Goal: Task Accomplishment & Management: Complete application form

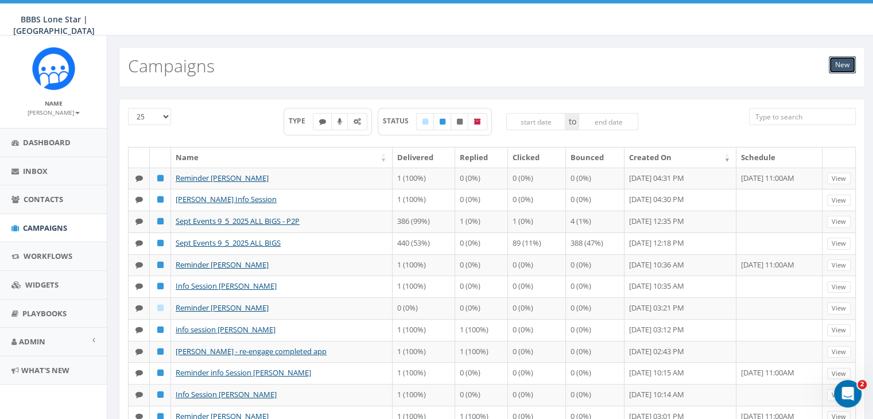
click at [848, 64] on link "New" at bounding box center [842, 64] width 27 height 17
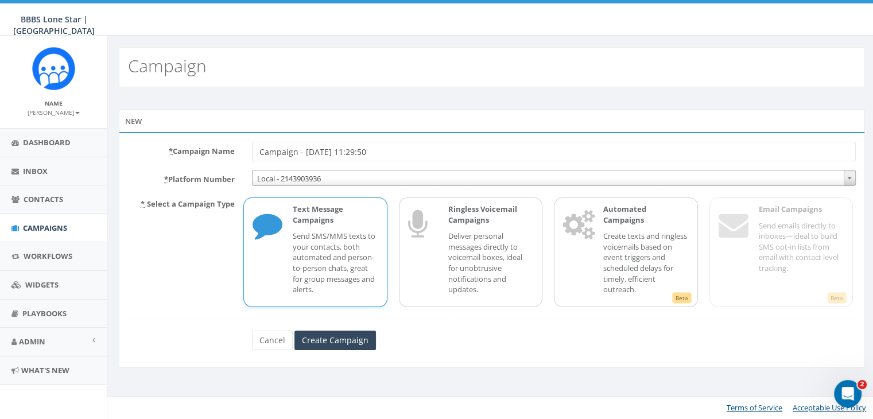
drag, startPoint x: 400, startPoint y: 152, endPoint x: 216, endPoint y: 143, distance: 184.4
click at [216, 143] on div "* Campaign Name Campaign - 09/08/2025, 11:29:50" at bounding box center [491, 152] width 745 height 20
type input "Info session"
click at [623, 231] on p "Create texts and ringless voicemails based on event triggers and scheduled dela…" at bounding box center [645, 263] width 85 height 64
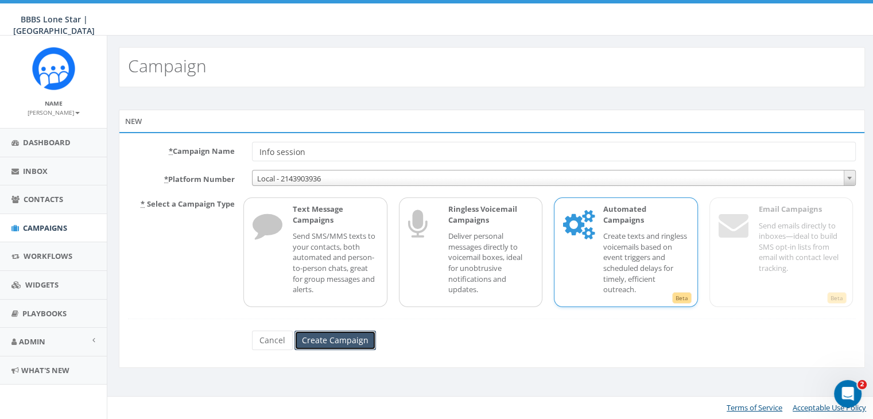
click at [314, 340] on input "Create Campaign" at bounding box center [334, 341] width 81 height 20
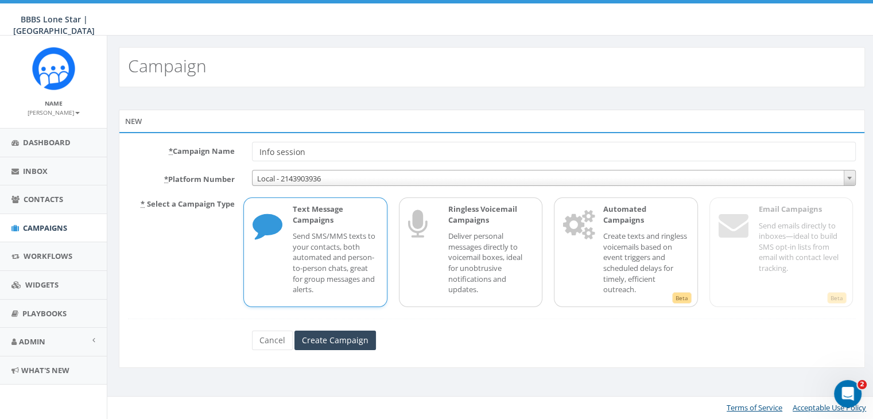
click at [335, 147] on input "Info session" at bounding box center [554, 152] width 604 height 20
type input "Info session Alexis Weathersby"
click at [667, 234] on p "Create texts and ringless voicemails based on event triggers and scheduled dela…" at bounding box center [645, 263] width 85 height 64
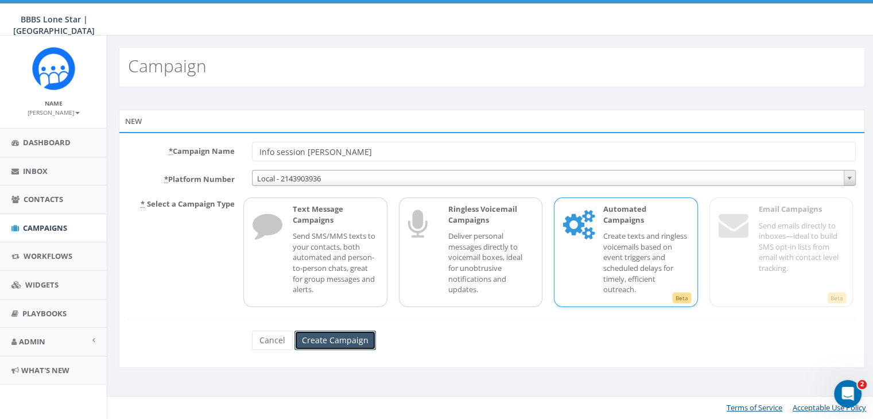
click at [319, 337] on input "Create Campaign" at bounding box center [334, 341] width 81 height 20
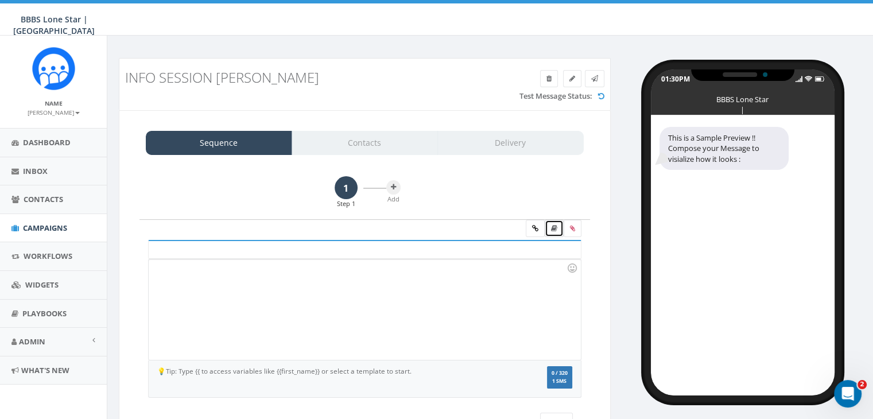
click at [552, 228] on icon at bounding box center [554, 228] width 6 height 7
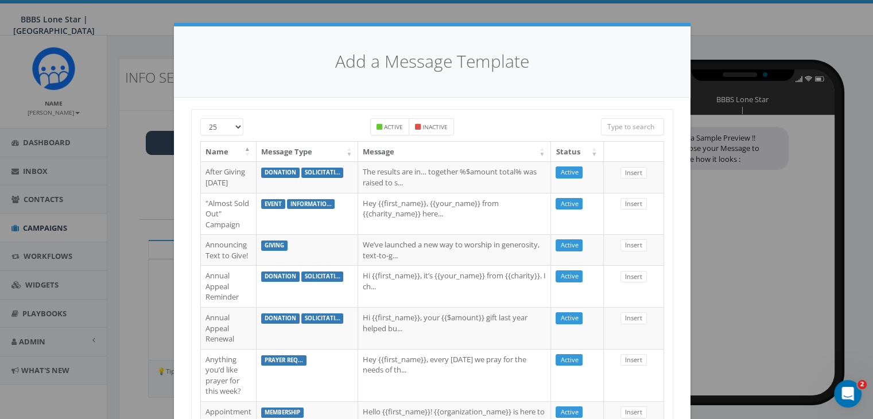
click at [607, 127] on input "search" at bounding box center [632, 126] width 63 height 17
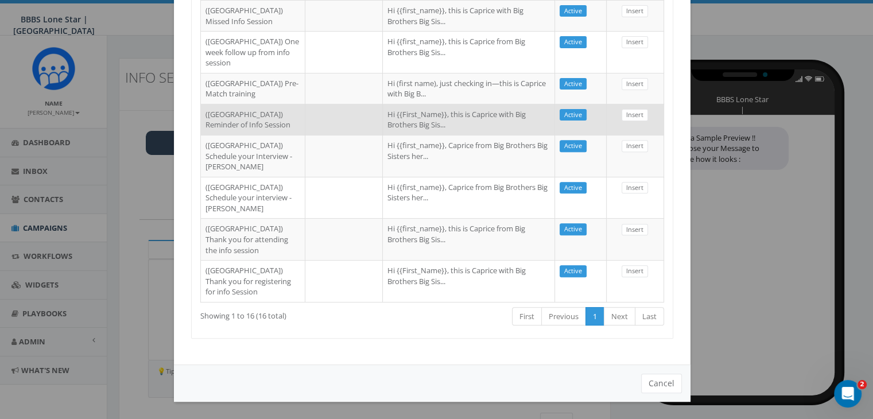
scroll to position [663, 0]
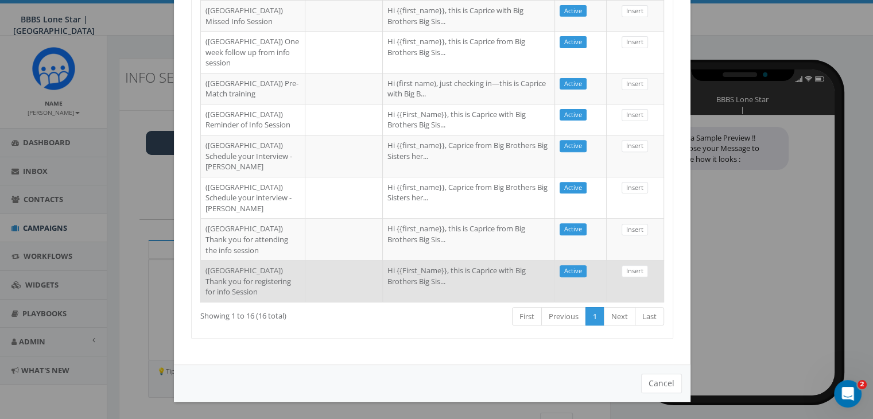
type input "Dallas"
click at [437, 262] on td "Hi {{First_Name}}, this is Caprice with Big Brothers Big Sis..." at bounding box center [469, 281] width 172 height 42
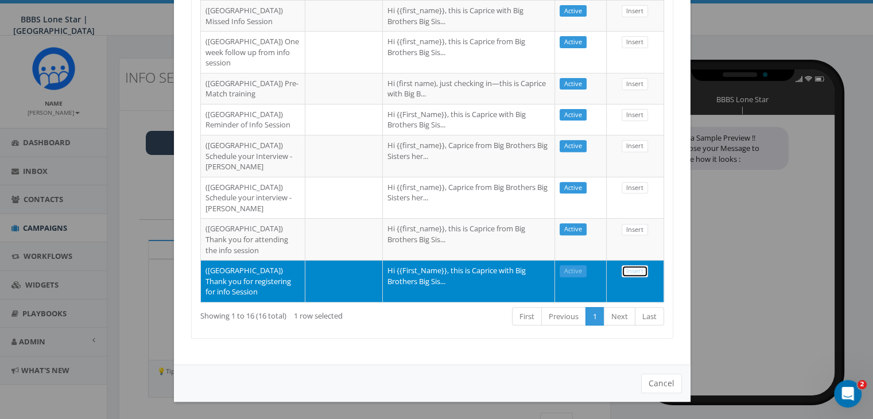
click at [621, 265] on link "Insert" at bounding box center [634, 271] width 26 height 12
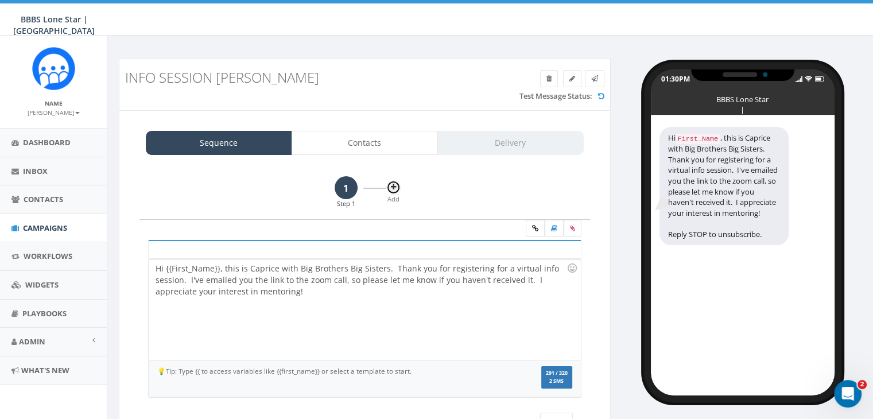
click at [391, 185] on icon at bounding box center [393, 187] width 5 height 7
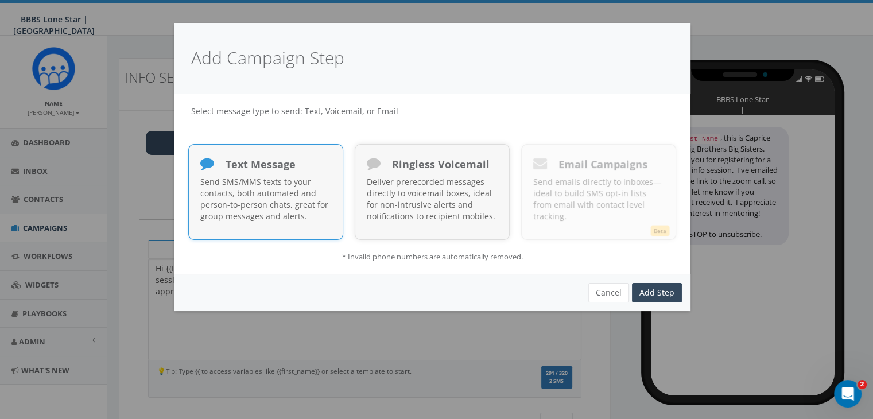
click at [274, 190] on p "Send SMS/MMS texts to your contacts, both automated and person-to-person chats,…" at bounding box center [265, 199] width 131 height 46
click at [671, 290] on link "Add Step" at bounding box center [657, 293] width 50 height 20
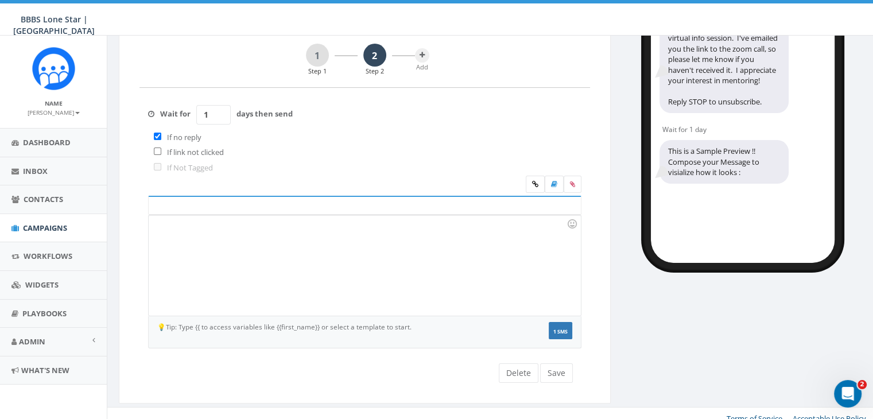
scroll to position [165, 0]
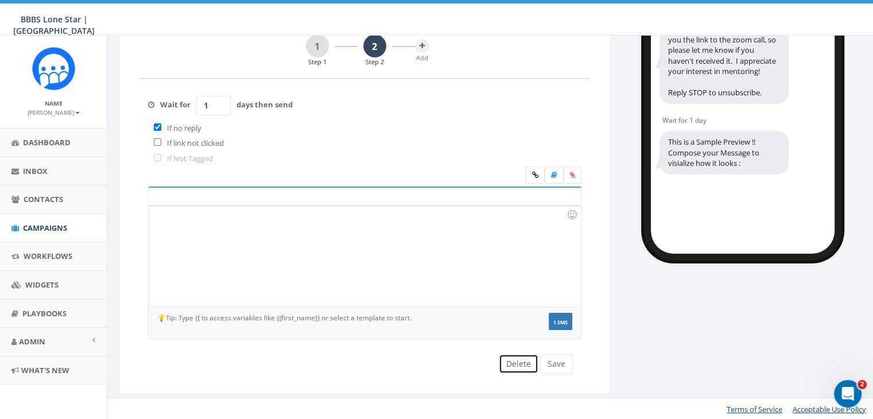
click at [522, 367] on button "Delete" at bounding box center [519, 364] width 40 height 20
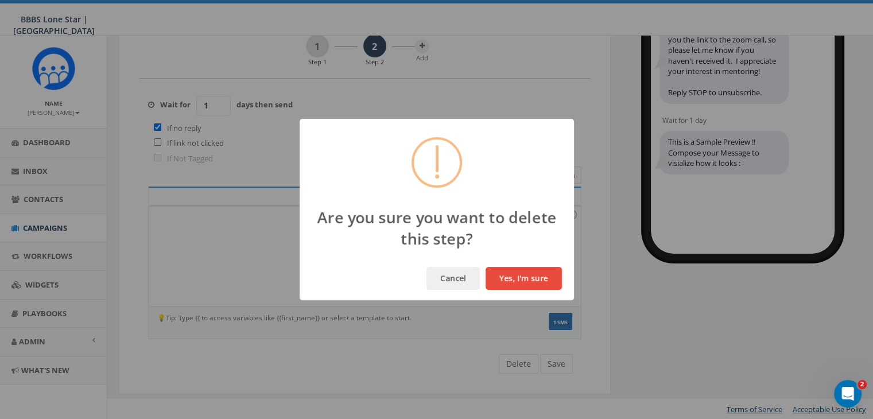
click at [515, 278] on button "Yes, I'm sure" at bounding box center [523, 278] width 76 height 23
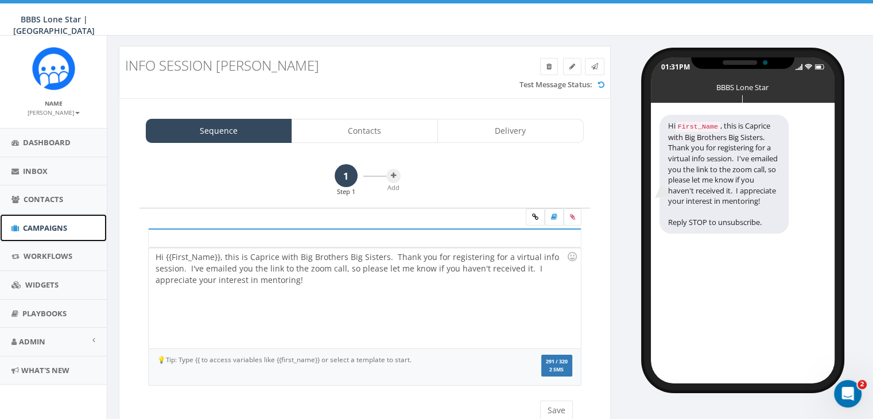
click at [45, 230] on span "Campaigns" at bounding box center [45, 228] width 44 height 10
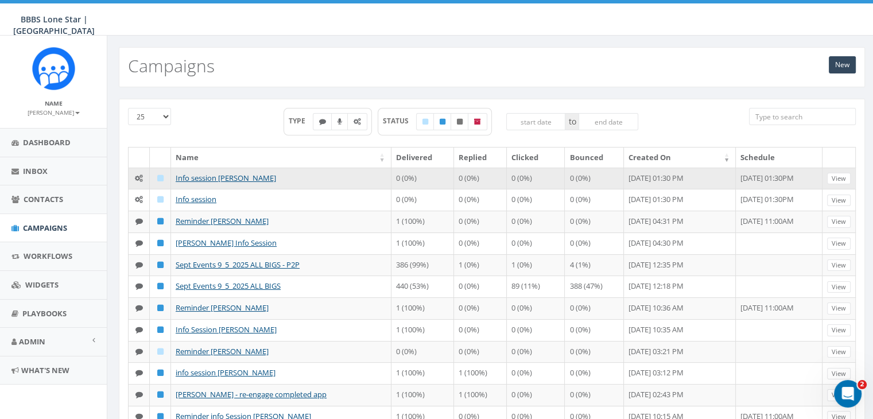
click at [138, 175] on icon at bounding box center [139, 177] width 8 height 7
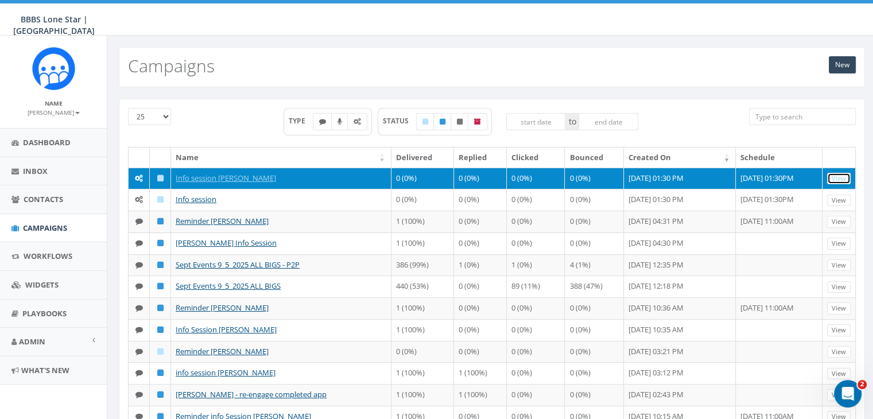
click at [833, 181] on link "View" at bounding box center [839, 179] width 24 height 12
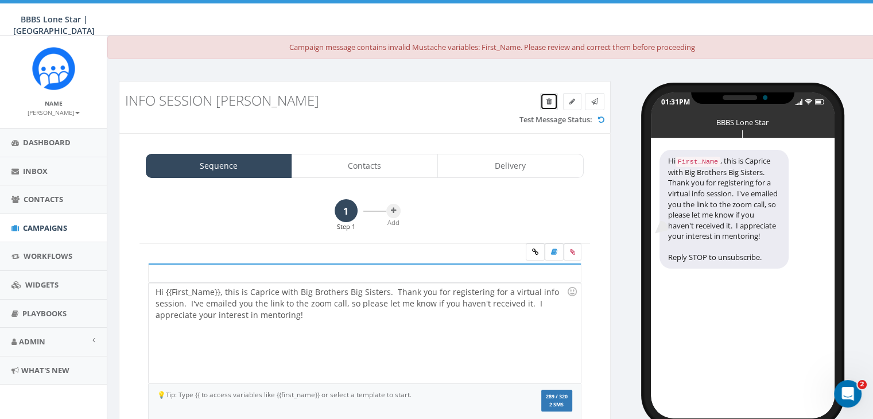
click at [550, 101] on icon at bounding box center [548, 101] width 5 height 7
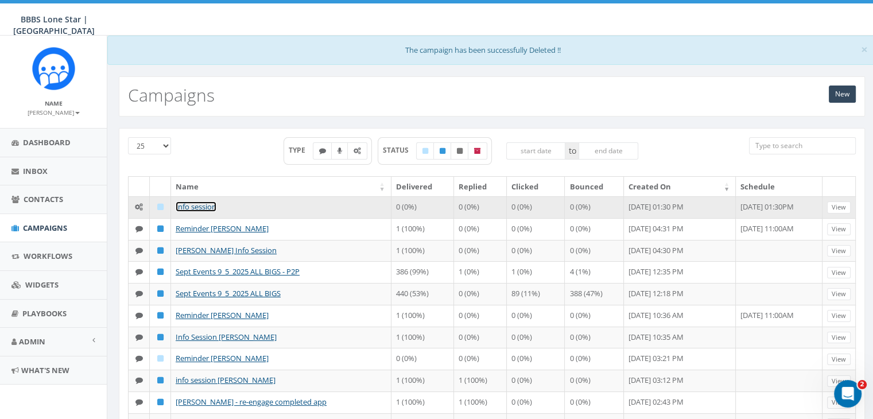
click at [195, 203] on link "Info session" at bounding box center [196, 206] width 41 height 10
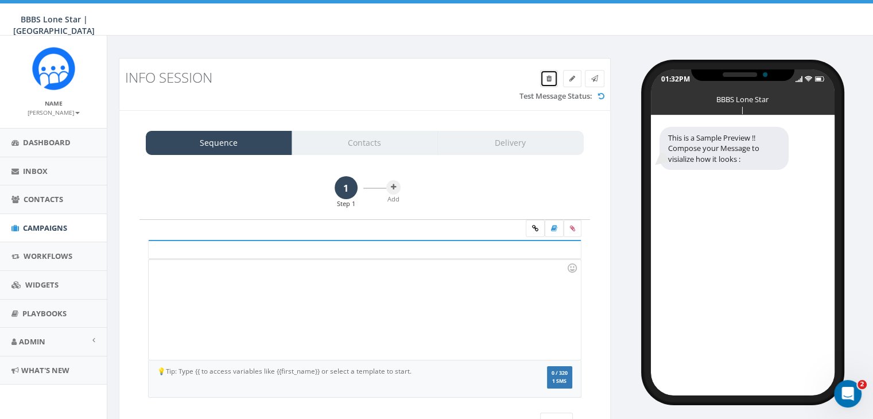
click at [549, 77] on icon at bounding box center [548, 78] width 5 height 7
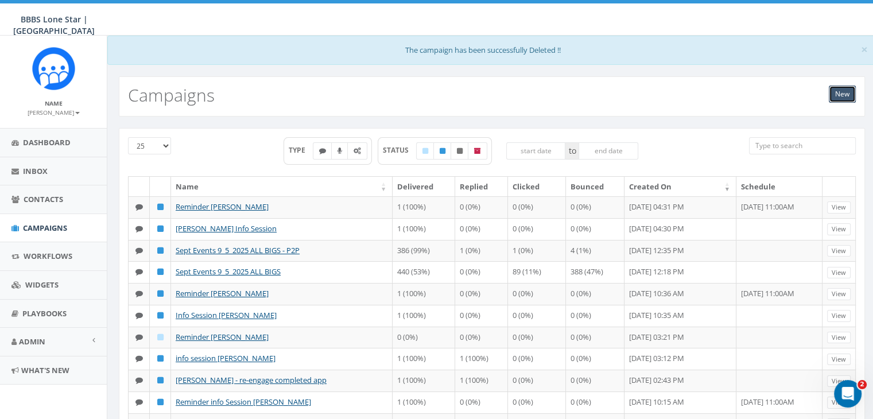
click at [842, 91] on link "New" at bounding box center [842, 94] width 27 height 17
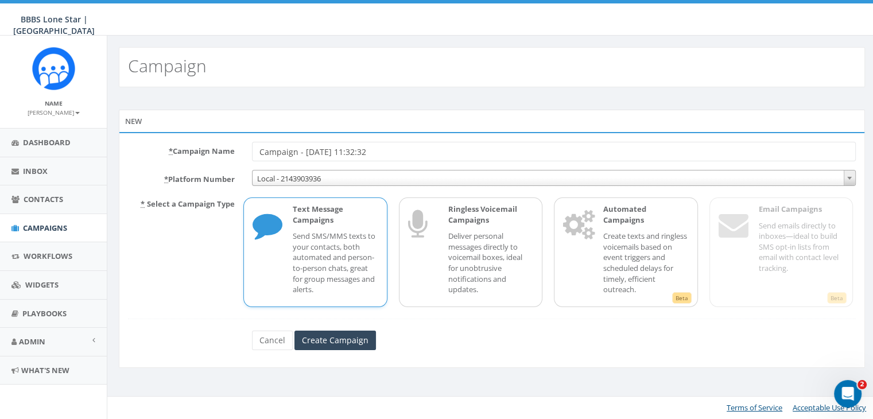
drag, startPoint x: 389, startPoint y: 154, endPoint x: 203, endPoint y: 140, distance: 186.4
click at [203, 141] on div "* Campaign Name Campaign - 09/08/2025, 11:32:32 * Platform Number Local - 21439…" at bounding box center [492, 250] width 746 height 236
type input "Info Session [PERSON_NAME]"
click at [324, 339] on input "Create Campaign" at bounding box center [334, 341] width 81 height 20
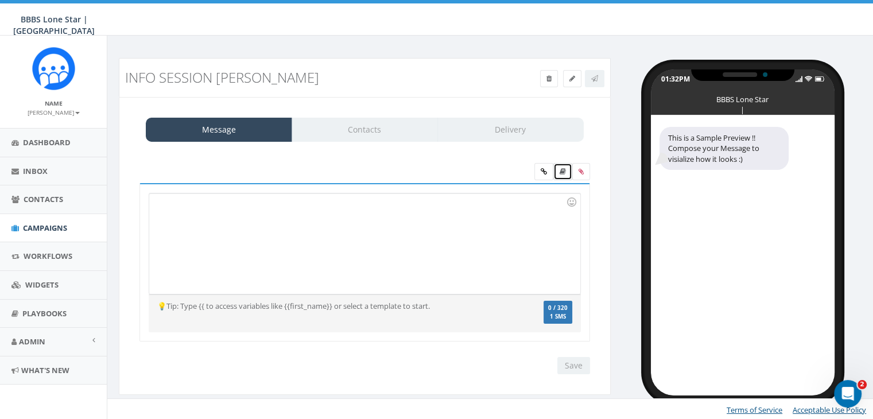
click at [562, 170] on icon at bounding box center [562, 171] width 6 height 7
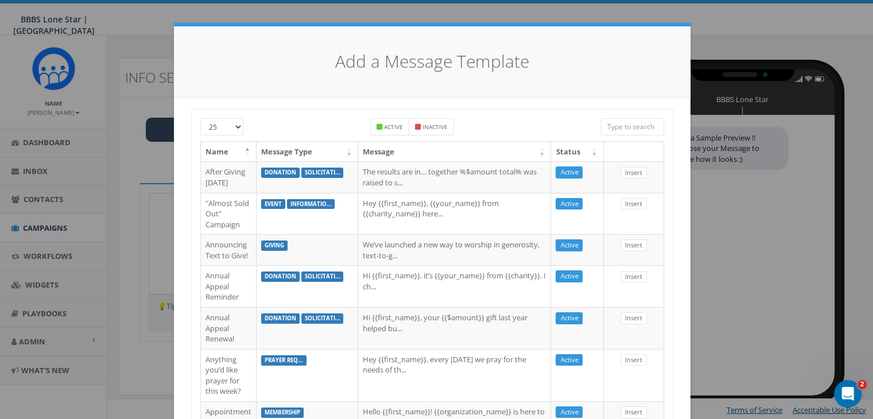
click at [615, 129] on input "search" at bounding box center [632, 126] width 63 height 17
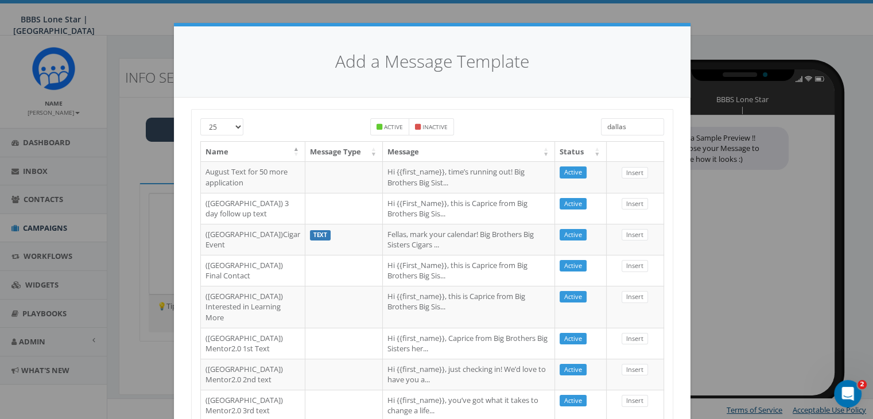
scroll to position [402, 0]
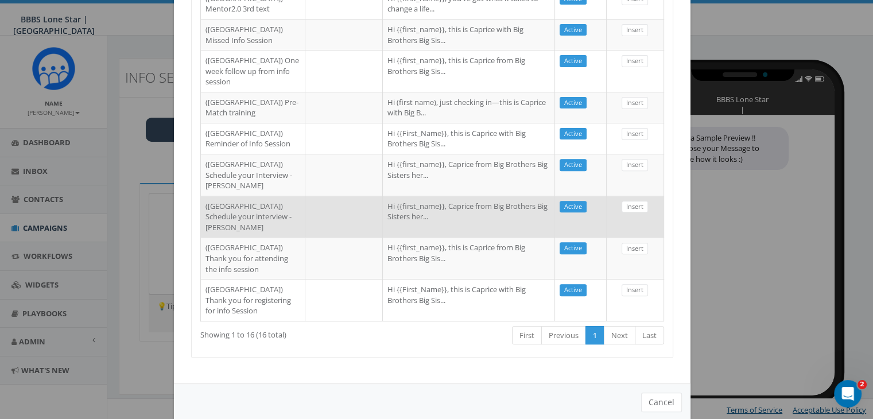
type input "dallas"
click at [305, 238] on td at bounding box center [343, 217] width 77 height 42
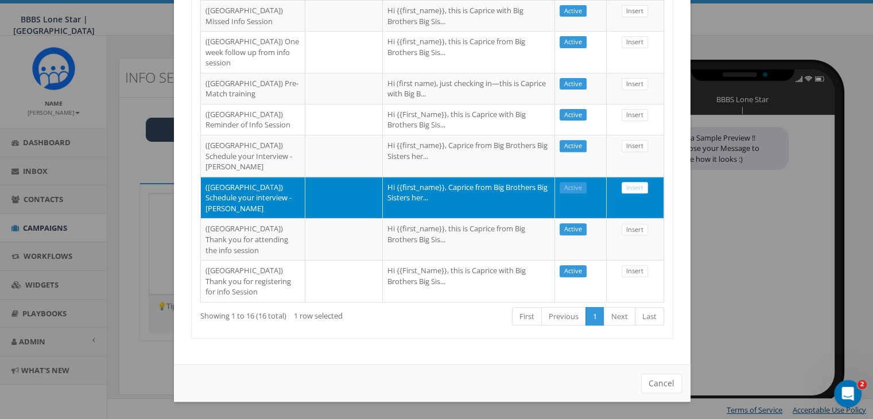
scroll to position [574, 0]
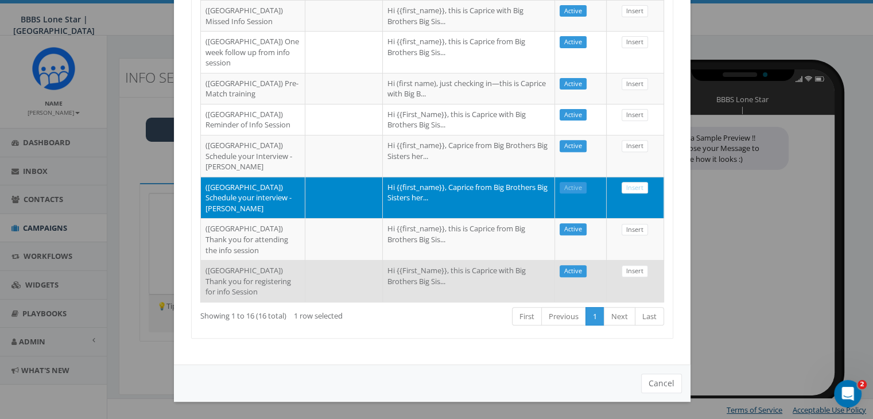
click at [244, 302] on td "(Dallas) Thank you for registering for info Session" at bounding box center [253, 281] width 104 height 42
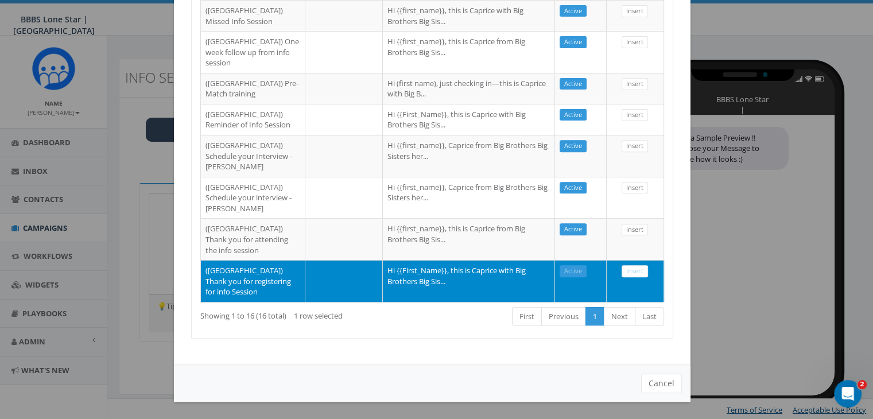
scroll to position [663, 0]
click at [631, 265] on link "Insert" at bounding box center [634, 271] width 26 height 12
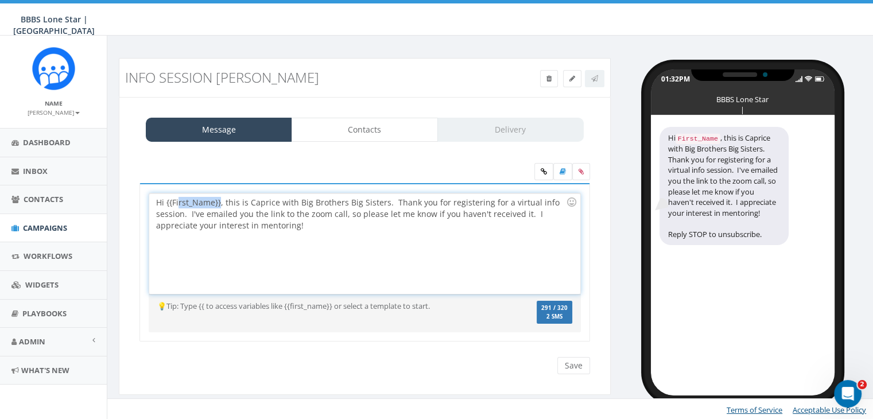
drag, startPoint x: 218, startPoint y: 201, endPoint x: 179, endPoint y: 200, distance: 39.0
click at [179, 200] on div "Hi {{First_Name}}, this is Caprice with Big Brothers Big Sisters. Thank you for…" at bounding box center [364, 243] width 430 height 100
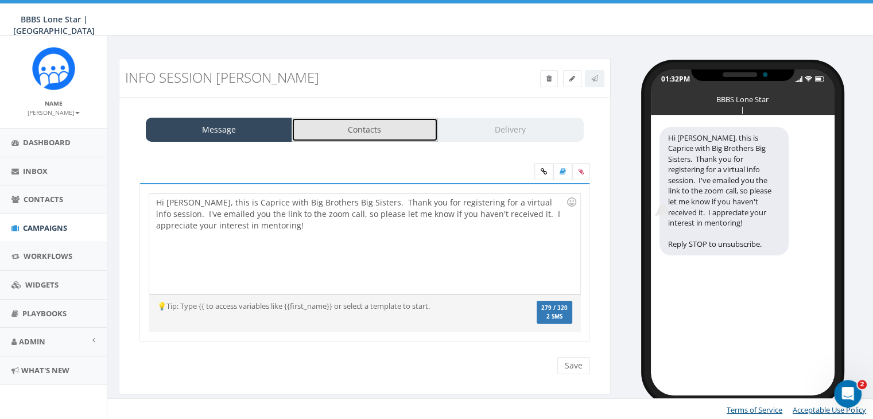
click at [317, 128] on link "Contacts" at bounding box center [365, 130] width 146 height 24
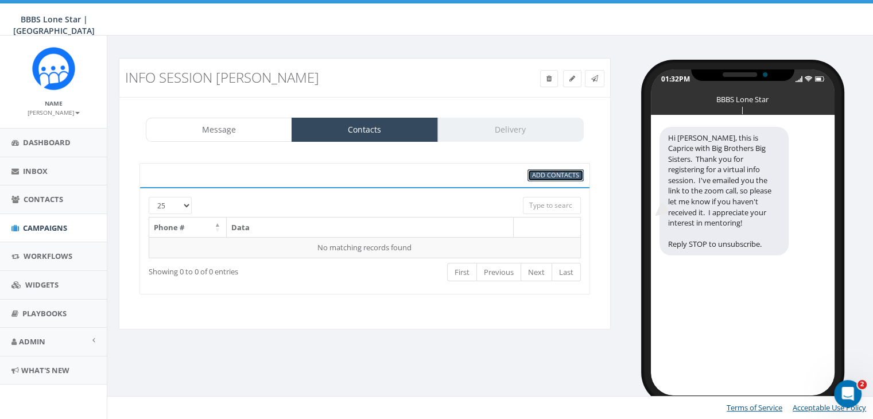
click at [562, 173] on span "Add Contacts" at bounding box center [555, 174] width 47 height 9
select select
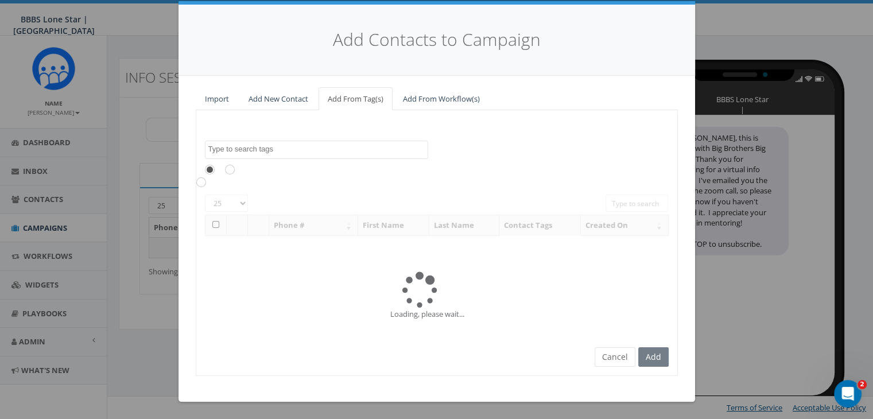
scroll to position [0, 0]
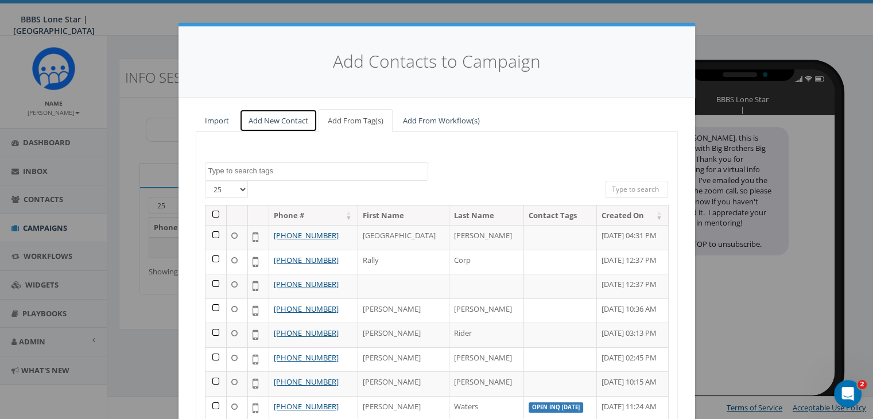
click at [270, 114] on link "Add New Contact" at bounding box center [278, 121] width 78 height 24
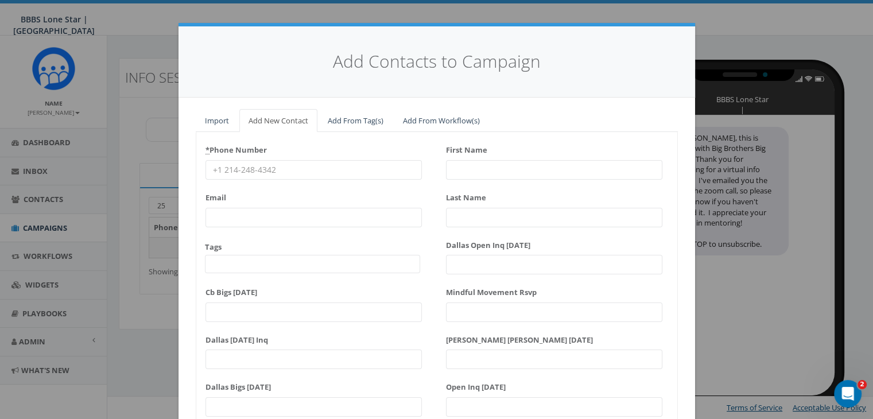
click at [215, 167] on input "* Phone Number" at bounding box center [313, 170] width 216 height 20
paste input "254-340-3168"
type input "254-340-3168"
click at [487, 170] on input "First Name" at bounding box center [554, 170] width 216 height 20
type input "Ale"
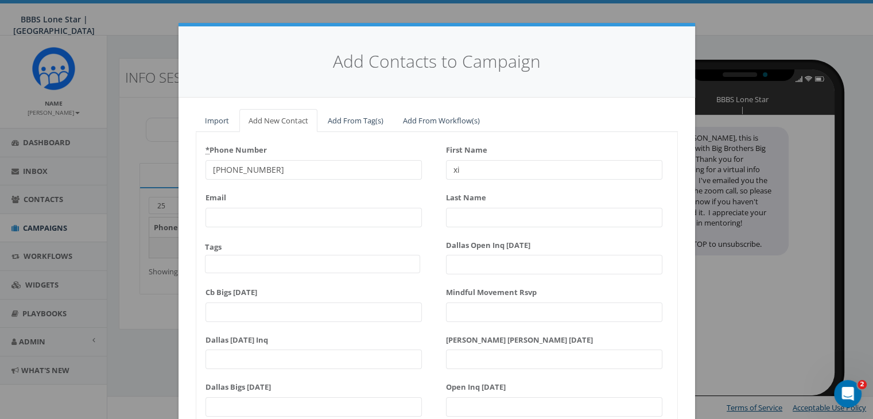
type input "x"
type input "Alexis"
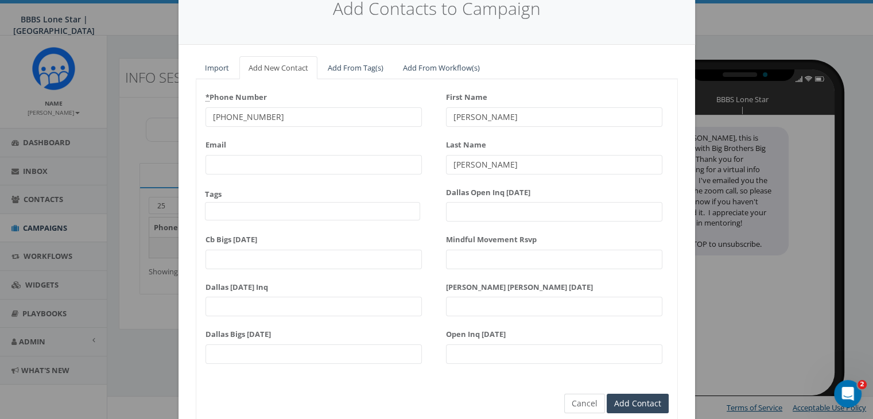
scroll to position [99, 0]
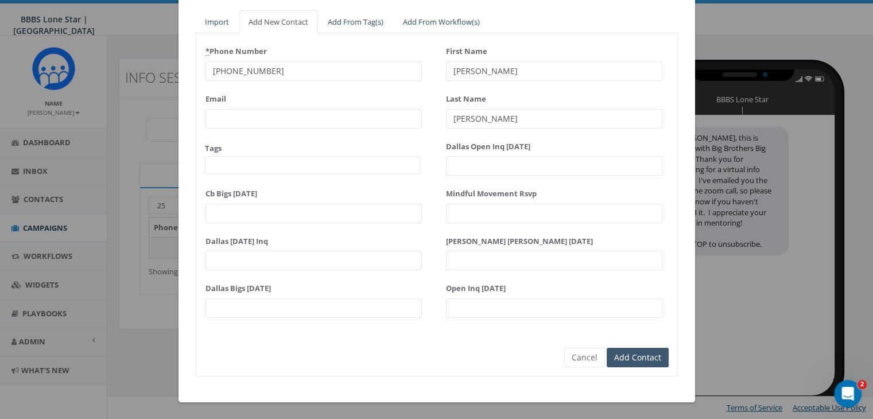
type input "Weathersby"
click at [636, 348] on input "Add Contact" at bounding box center [638, 358] width 62 height 20
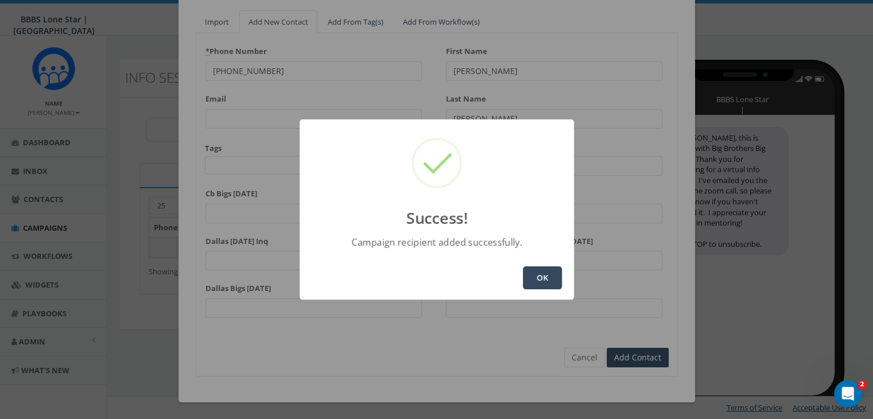
click at [545, 279] on button "OK" at bounding box center [542, 277] width 39 height 23
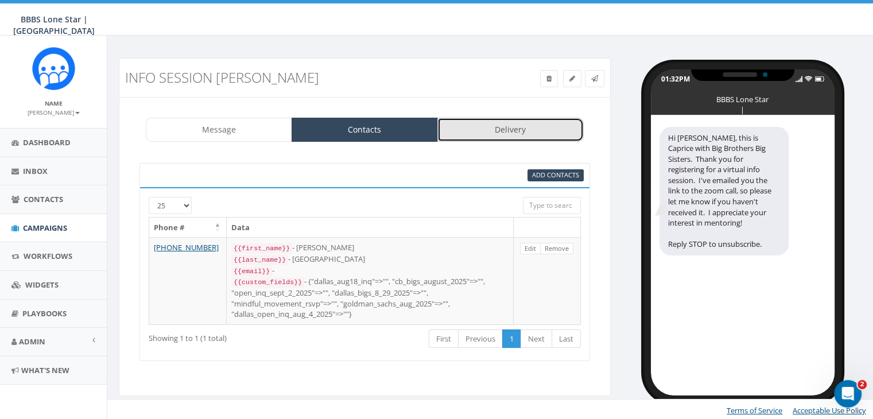
click at [501, 134] on link "Delivery" at bounding box center [510, 130] width 146 height 24
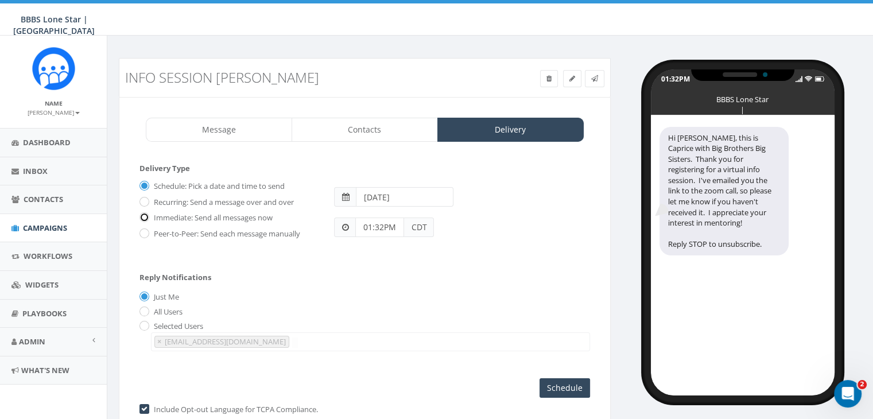
click at [142, 216] on input "Immediate: Send all messages now" at bounding box center [142, 218] width 7 height 7
radio input "true"
click at [560, 380] on input "Send Now" at bounding box center [563, 388] width 54 height 20
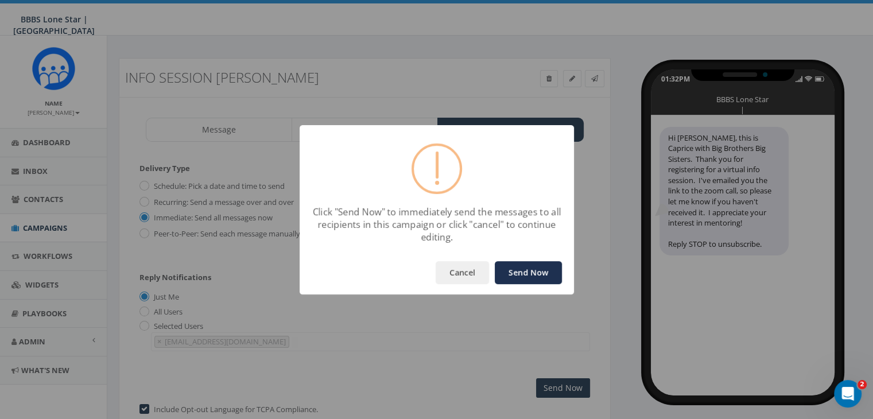
click at [539, 271] on button "Send Now" at bounding box center [528, 272] width 67 height 23
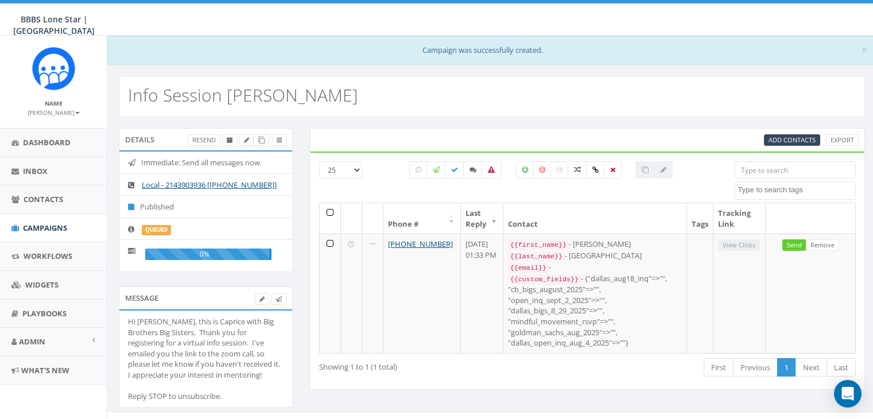
select select
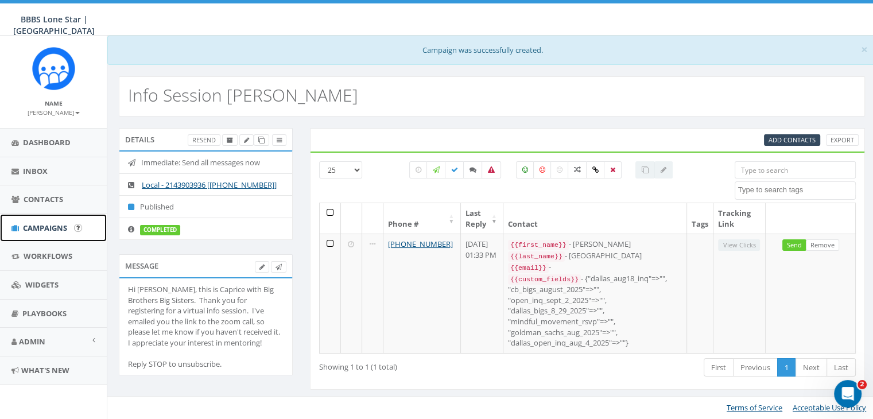
click at [37, 220] on link "Campaigns" at bounding box center [53, 228] width 107 height 28
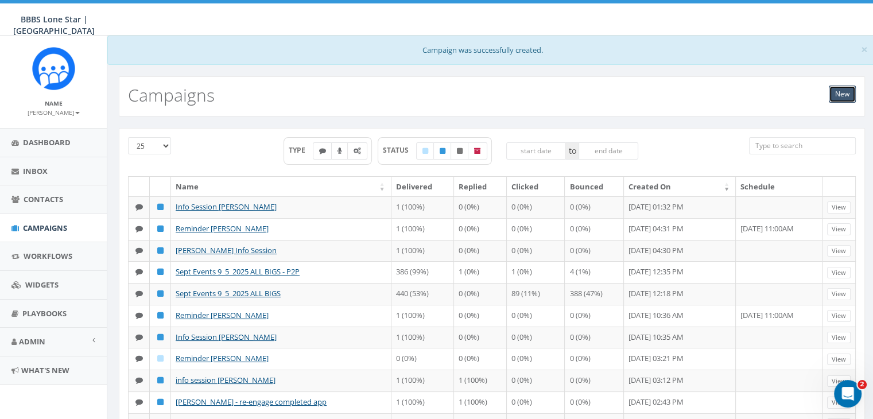
click at [842, 95] on link "New" at bounding box center [842, 94] width 27 height 17
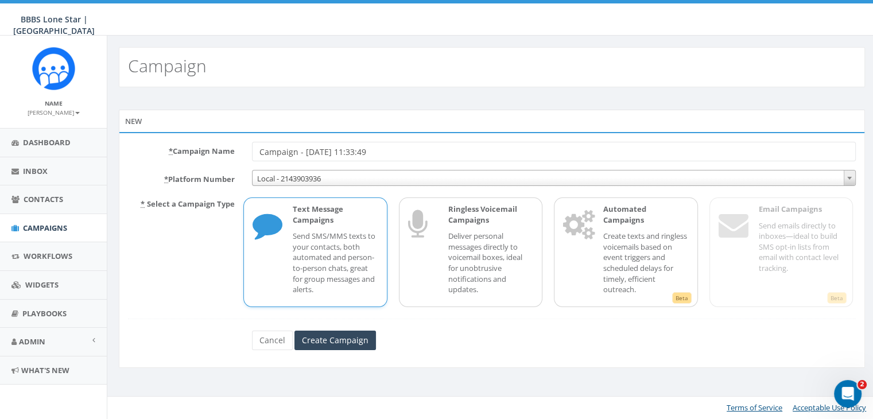
drag, startPoint x: 409, startPoint y: 153, endPoint x: 127, endPoint y: 147, distance: 281.8
click at [140, 147] on div "* Campaign Name Campaign - 09/08/2025, 11:33:49" at bounding box center [491, 152] width 745 height 20
type input "Reminder info session Alexis Weathersby"
click at [369, 344] on input "Create Campaign" at bounding box center [334, 341] width 81 height 20
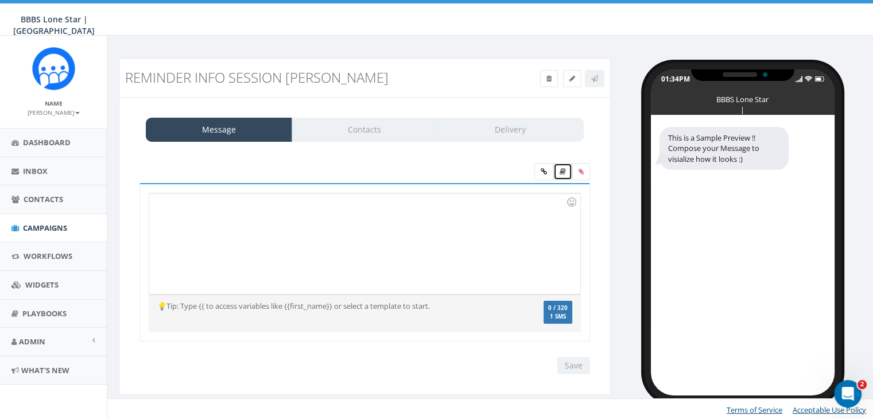
click at [561, 173] on icon at bounding box center [562, 171] width 6 height 7
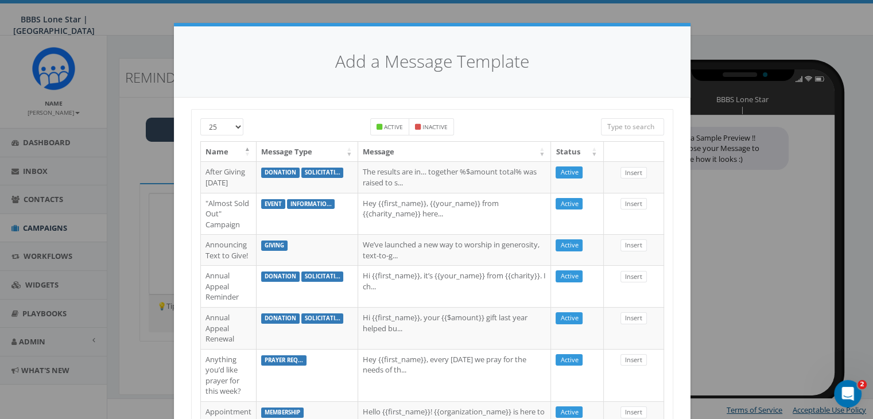
click at [636, 127] on input "search" at bounding box center [632, 126] width 63 height 17
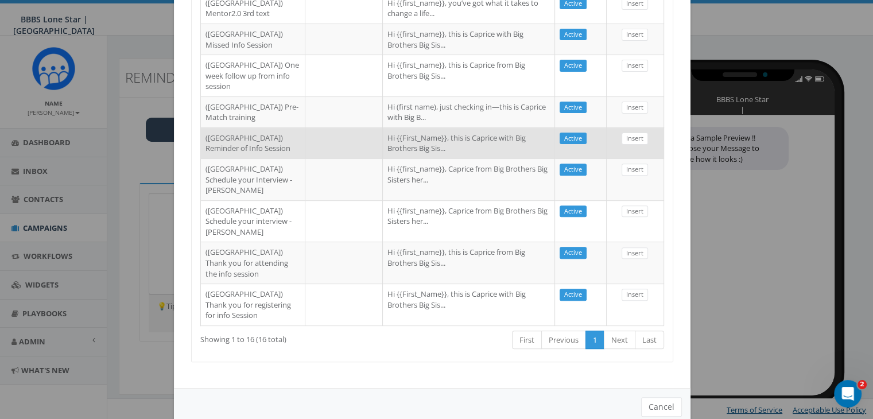
scroll to position [402, 0]
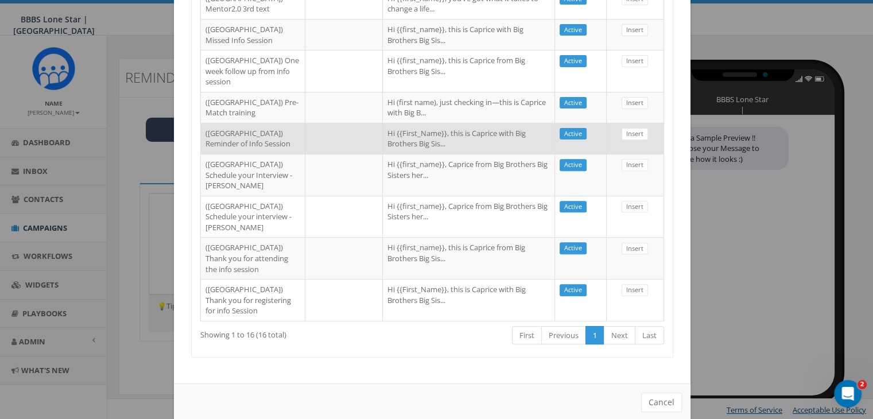
type input "Dallas"
click at [383, 154] on td "Hi {{First_Name}}, this is Caprice with Big Brothers Big Sis..." at bounding box center [469, 138] width 172 height 31
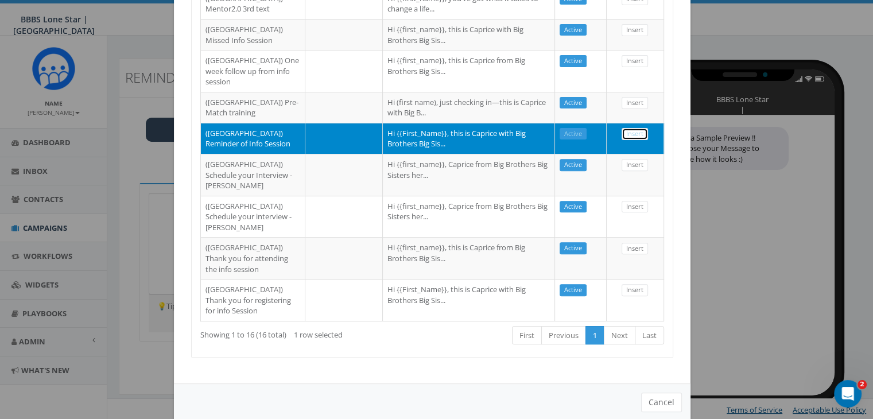
click at [632, 140] on link "Insert" at bounding box center [634, 134] width 26 height 12
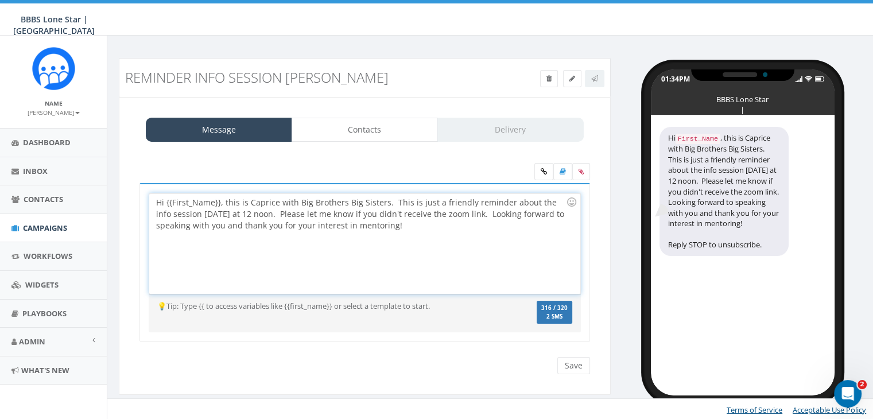
click at [219, 203] on div "Hi {{First_Name}}, this is Caprice with Big Brothers Big Sisters. This is just …" at bounding box center [364, 243] width 430 height 100
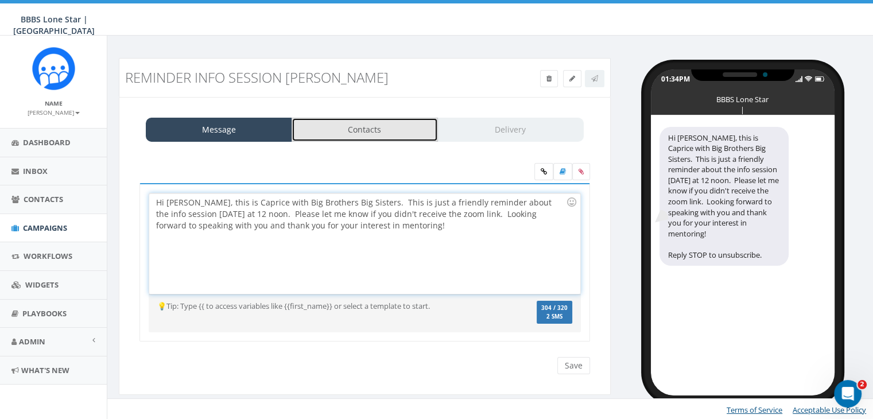
click at [353, 134] on link "Contacts" at bounding box center [365, 130] width 146 height 24
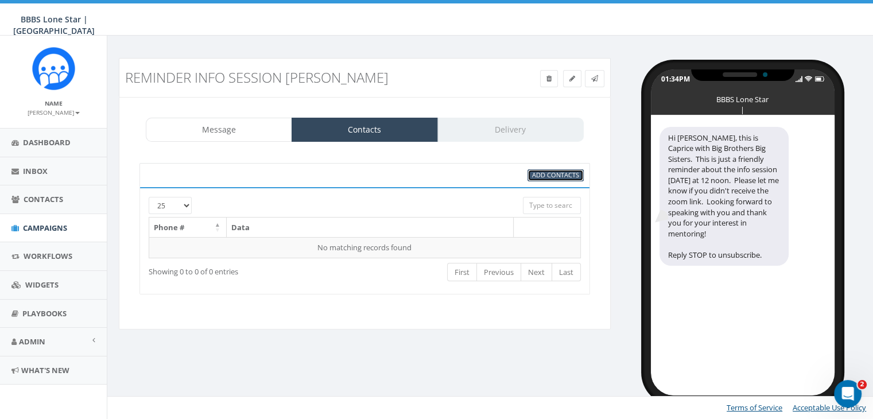
click at [574, 173] on span "Add Contacts" at bounding box center [555, 174] width 47 height 9
select select
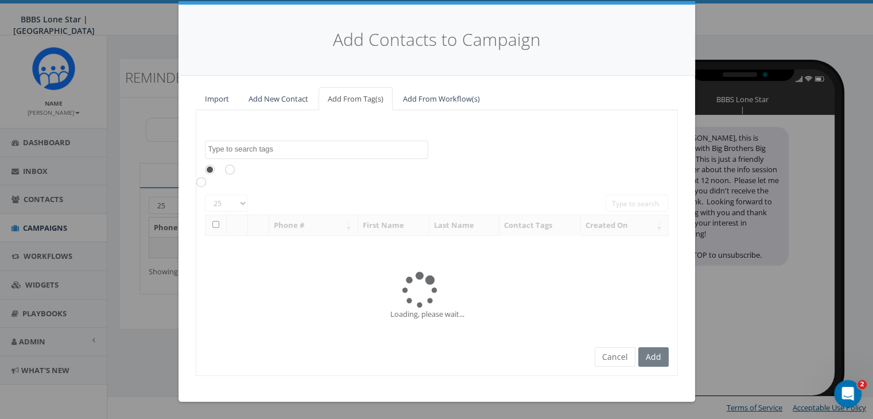
scroll to position [0, 0]
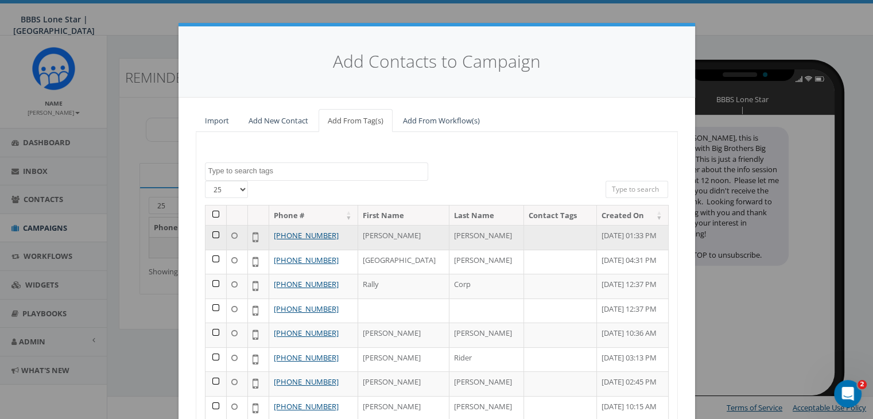
click at [211, 231] on td at bounding box center [215, 237] width 21 height 25
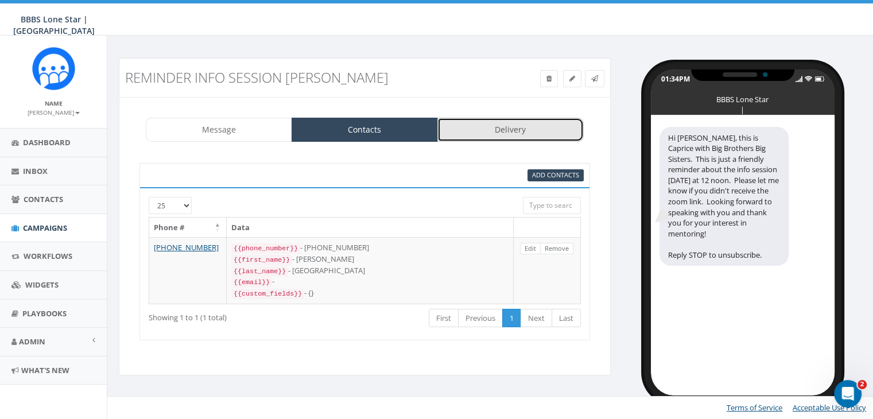
click at [505, 130] on link "Delivery" at bounding box center [510, 130] width 146 height 24
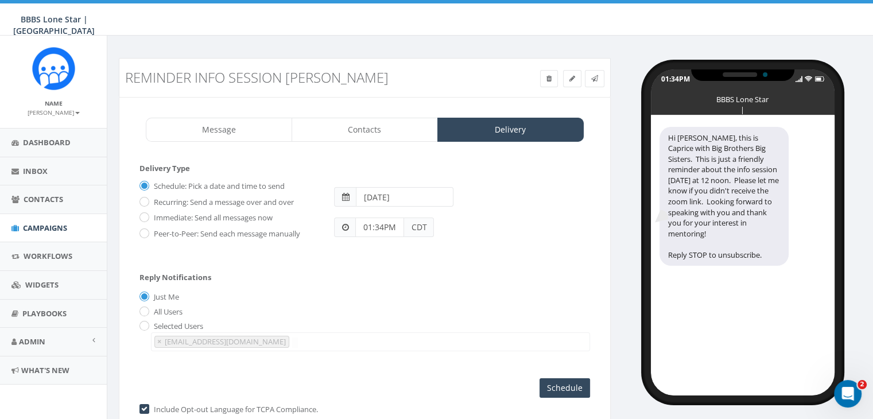
click at [408, 198] on input "2025-09-09" at bounding box center [405, 197] width 98 height 20
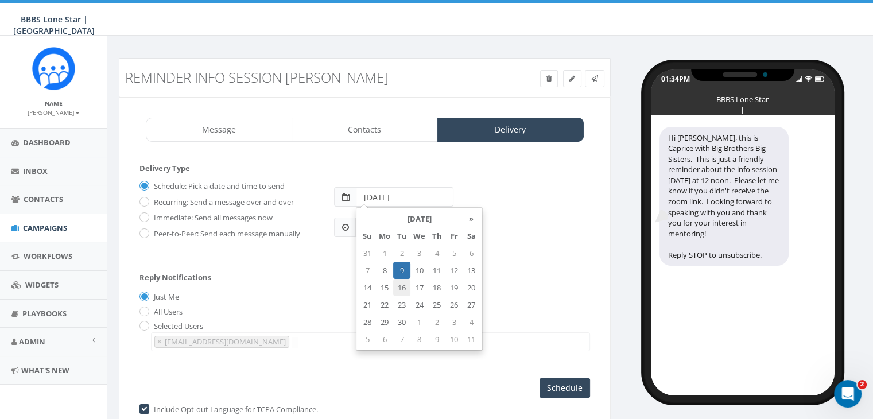
click at [401, 284] on td "16" at bounding box center [401, 287] width 17 height 17
type input "2025-09-16"
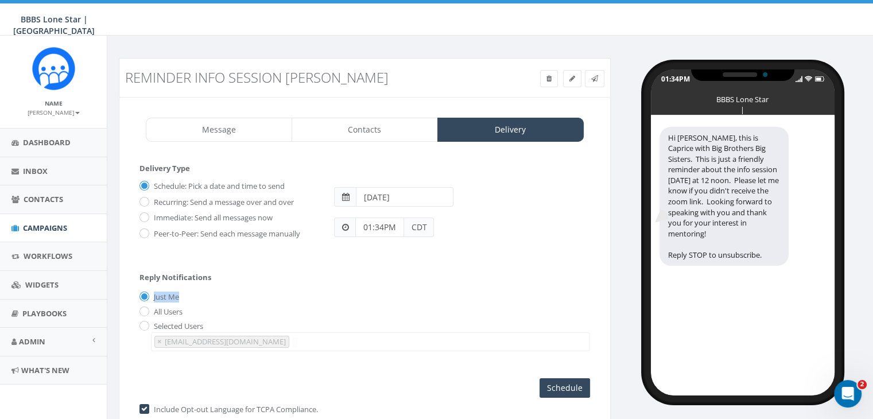
click at [312, 282] on div "Reply Notifications Just Me All Users Selected Users chawkins@bbbstx.org abruce…" at bounding box center [364, 309] width 450 height 95
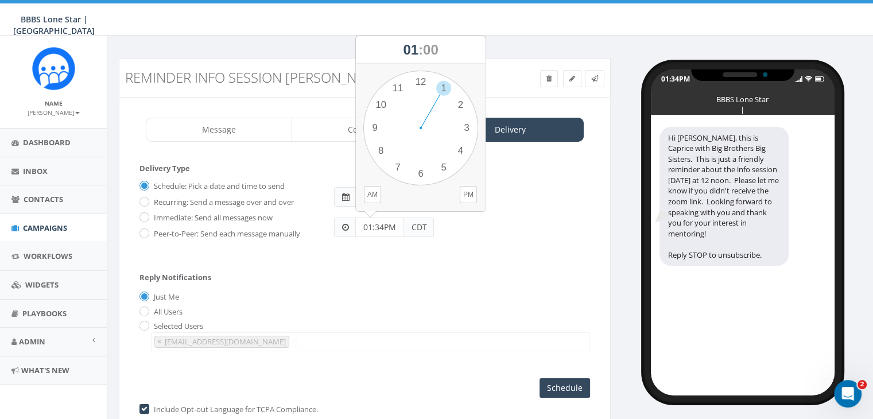
drag, startPoint x: 384, startPoint y: 222, endPoint x: 358, endPoint y: 223, distance: 25.8
click at [358, 223] on input "01:34PM" at bounding box center [379, 227] width 49 height 20
type input "11:00AM"
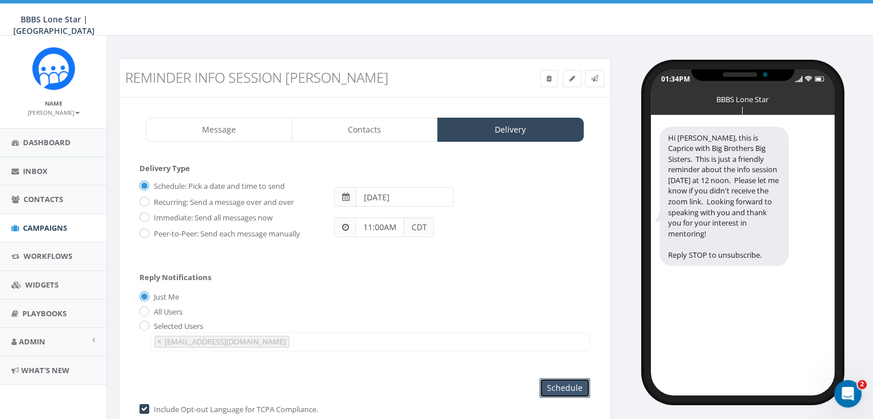
click at [581, 382] on input "Schedule" at bounding box center [564, 388] width 50 height 20
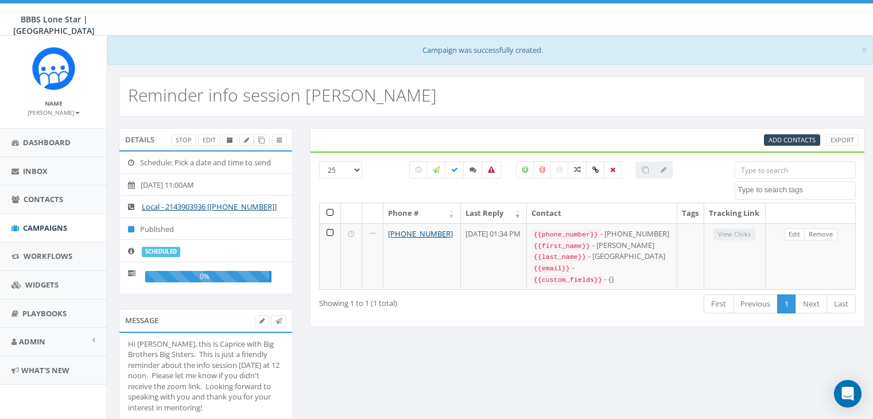
select select
click at [44, 223] on span "Campaigns" at bounding box center [45, 228] width 44 height 10
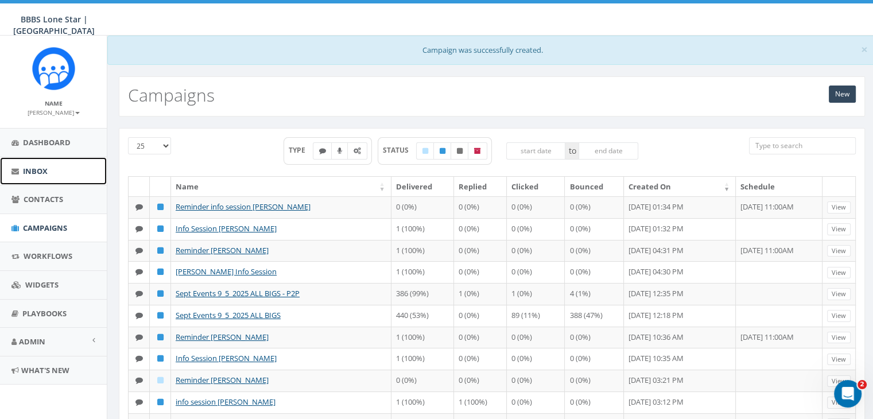
click at [36, 171] on span "Inbox" at bounding box center [35, 171] width 25 height 10
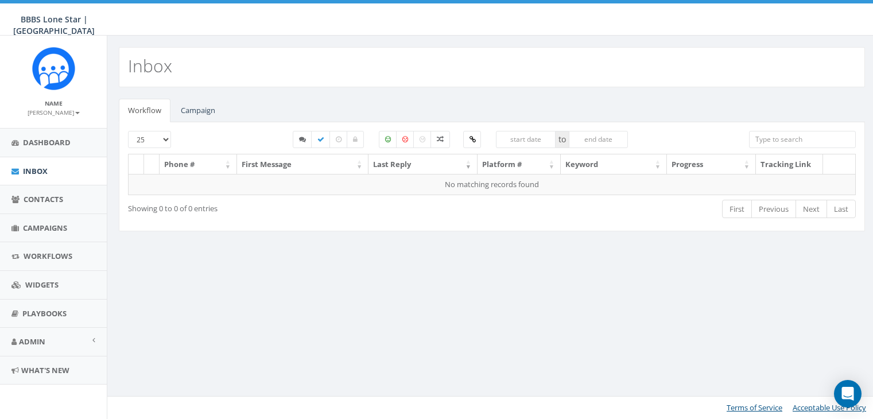
select select
click at [185, 111] on link "Campaign" at bounding box center [198, 111] width 53 height 24
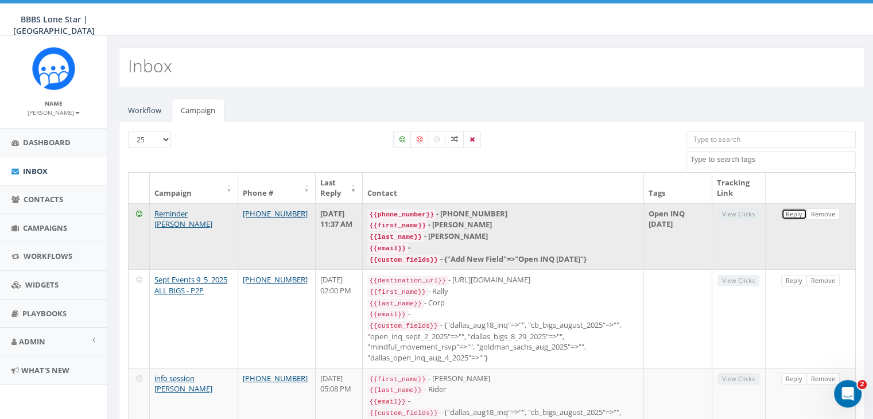
click at [788, 212] on link "Reply" at bounding box center [794, 214] width 26 height 12
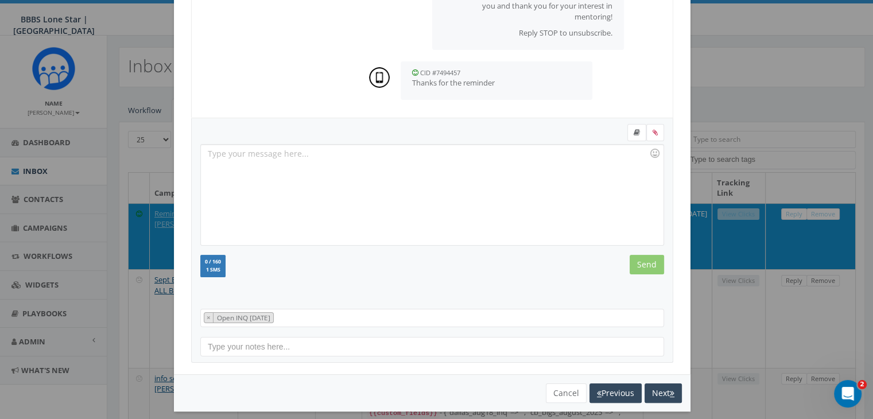
scroll to position [154, 0]
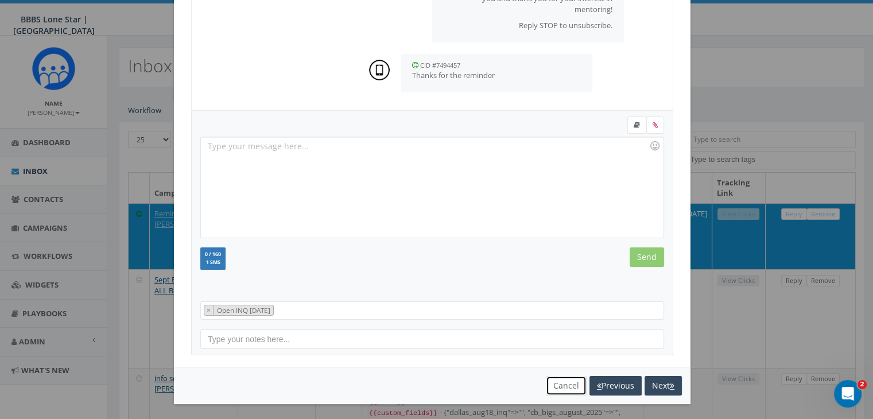
click at [558, 384] on button "Cancel" at bounding box center [566, 386] width 41 height 20
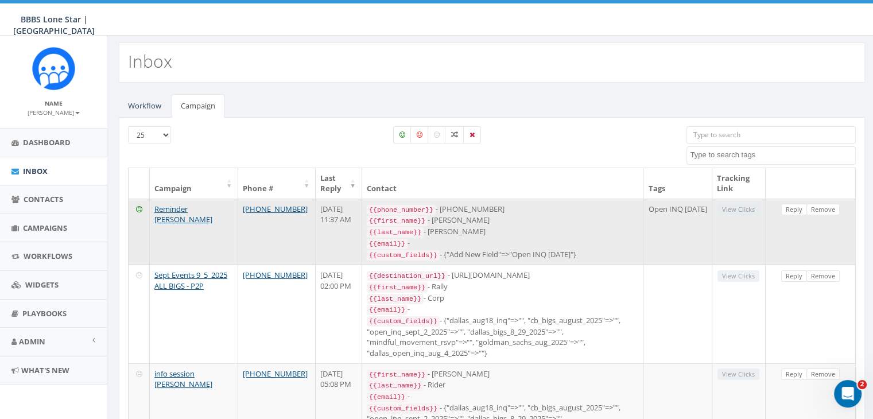
scroll to position [0, 0]
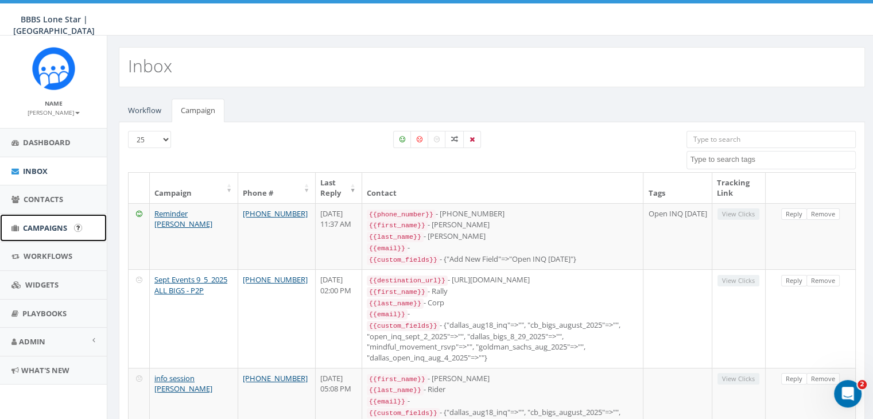
click at [47, 226] on span "Campaigns" at bounding box center [45, 228] width 44 height 10
